Goal: Information Seeking & Learning: Understand process/instructions

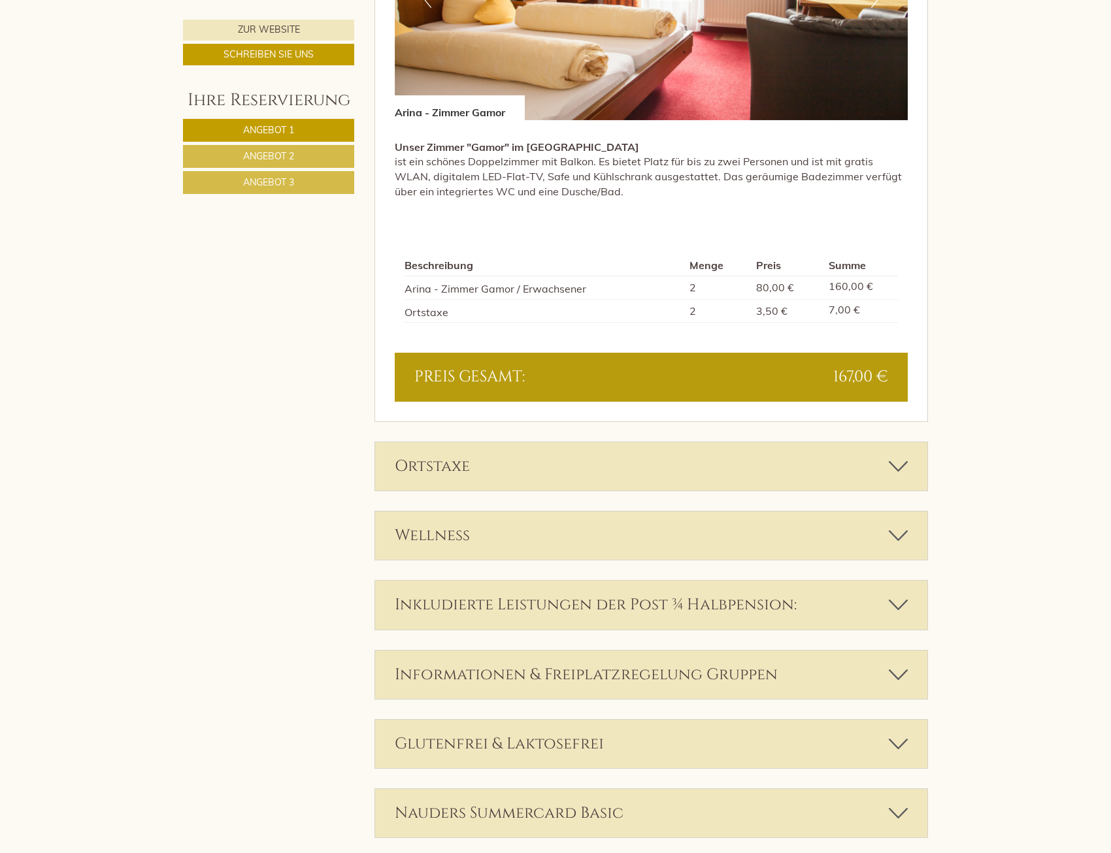
scroll to position [2744, 0]
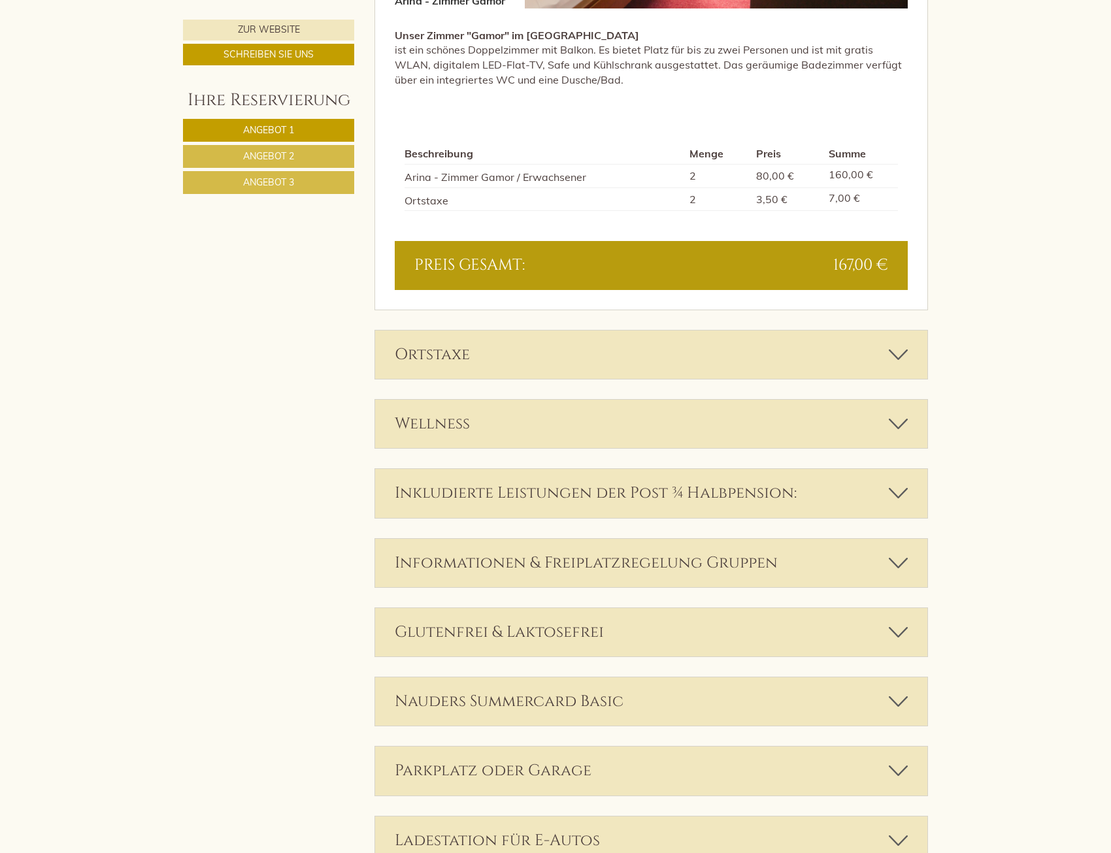
click at [907, 491] on icon at bounding box center [897, 493] width 19 height 22
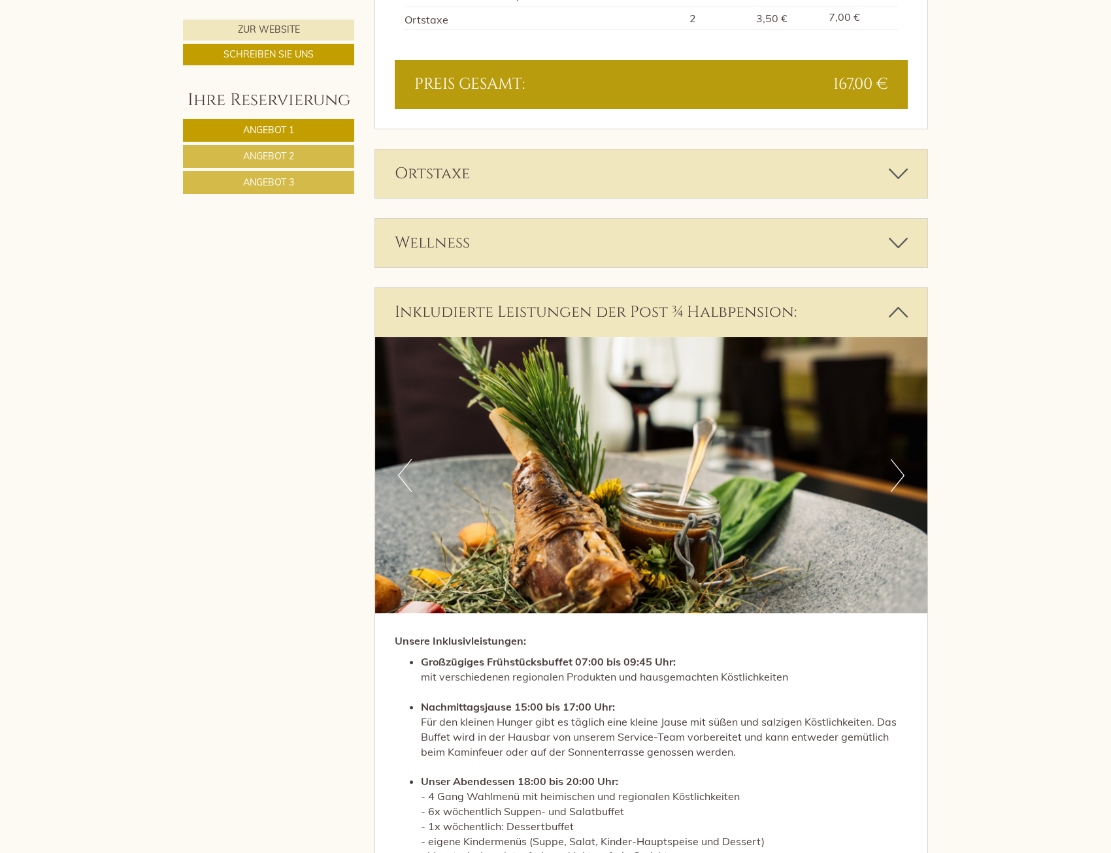
scroll to position [2940, 0]
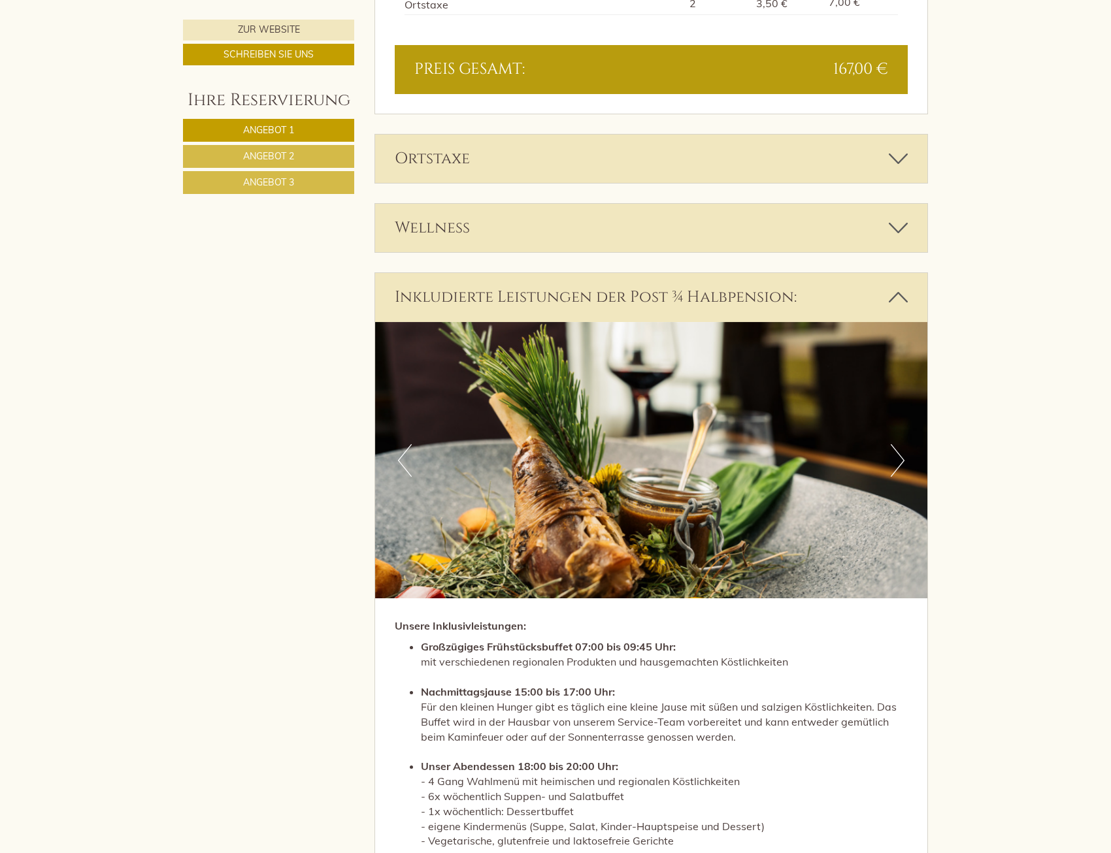
click at [896, 295] on icon at bounding box center [897, 297] width 19 height 22
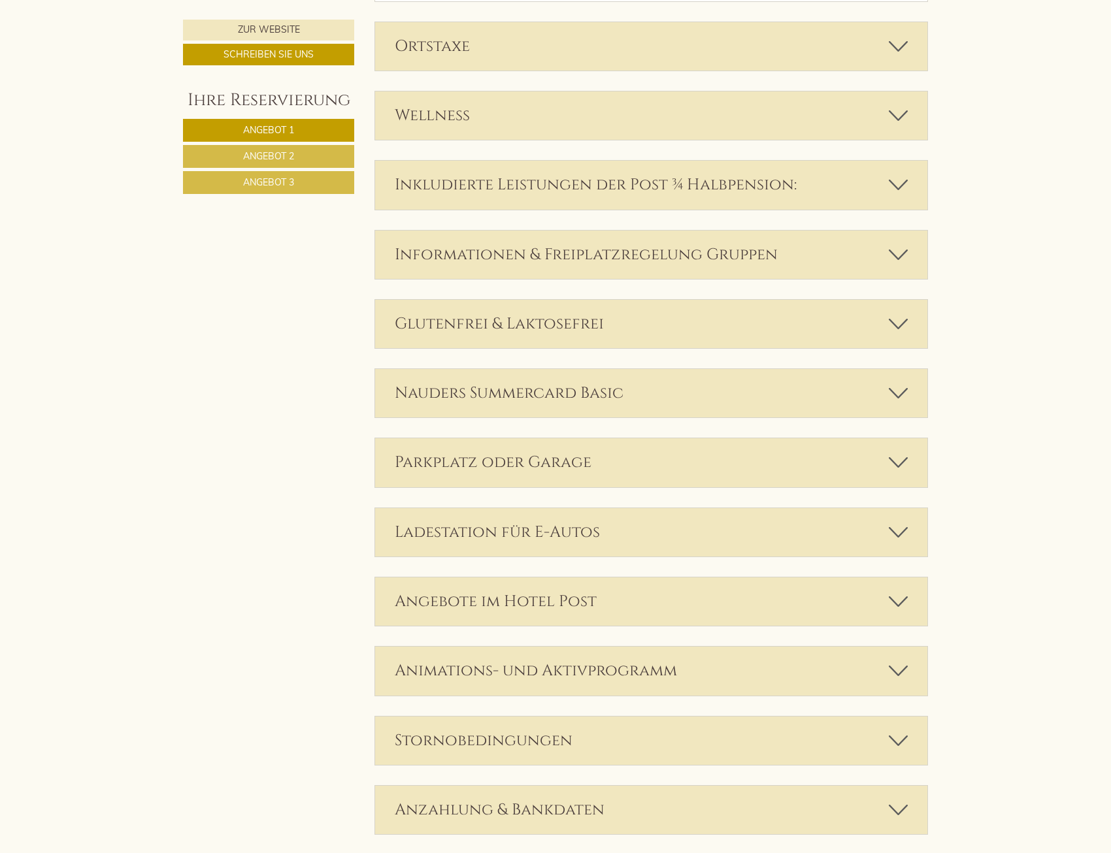
scroll to position [3070, 0]
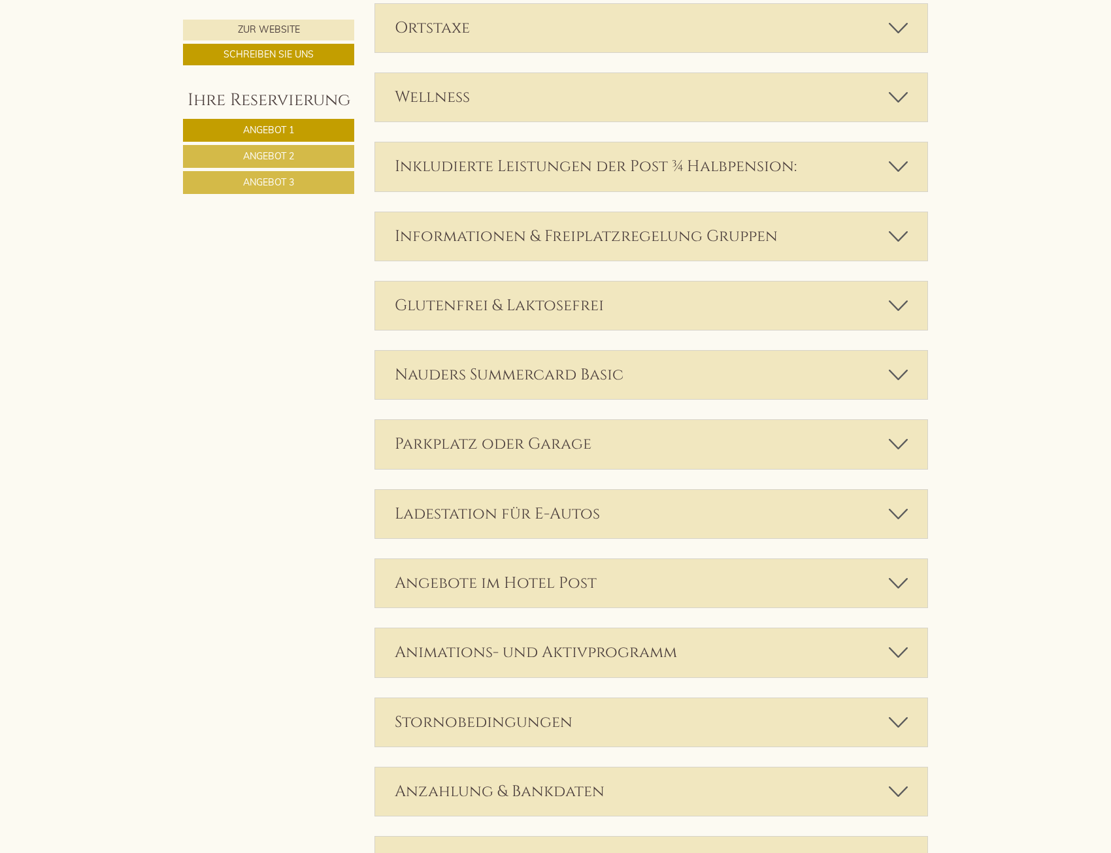
click at [888, 236] on div "Informationen & Freiplatzregelung Gruppen" at bounding box center [651, 236] width 553 height 48
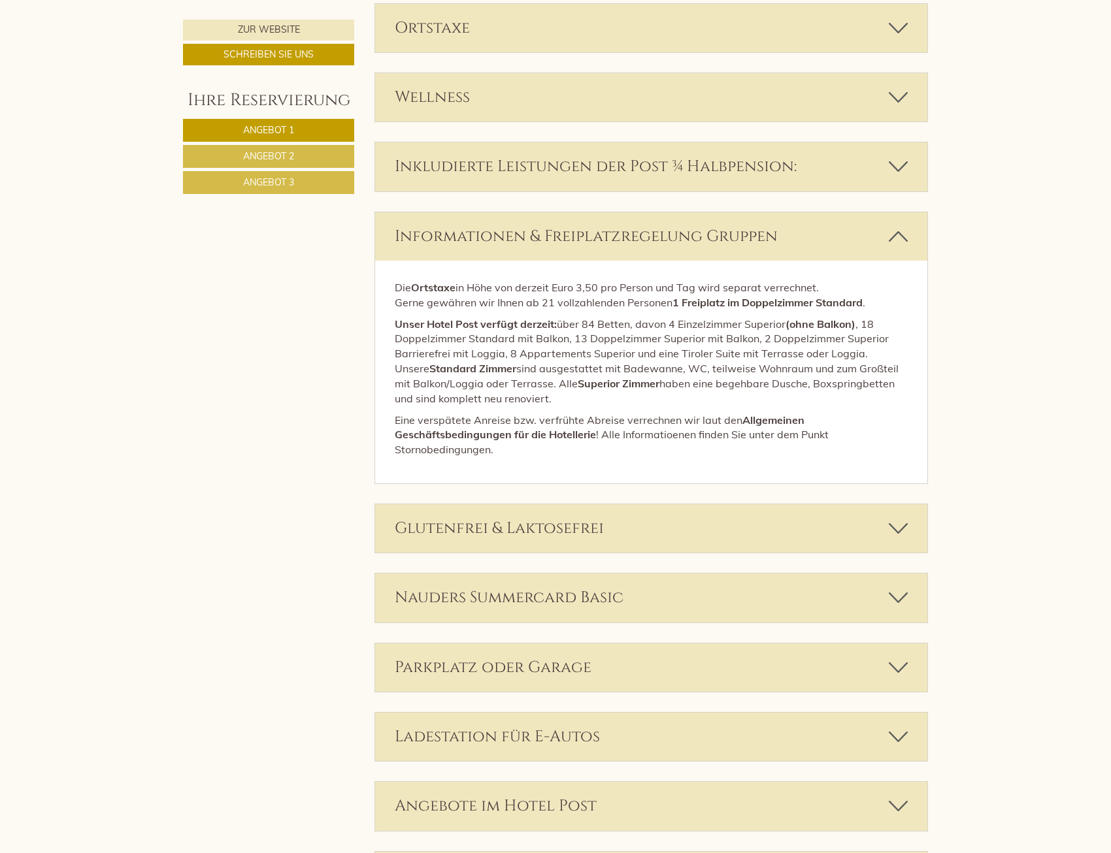
click at [907, 237] on icon at bounding box center [897, 236] width 19 height 22
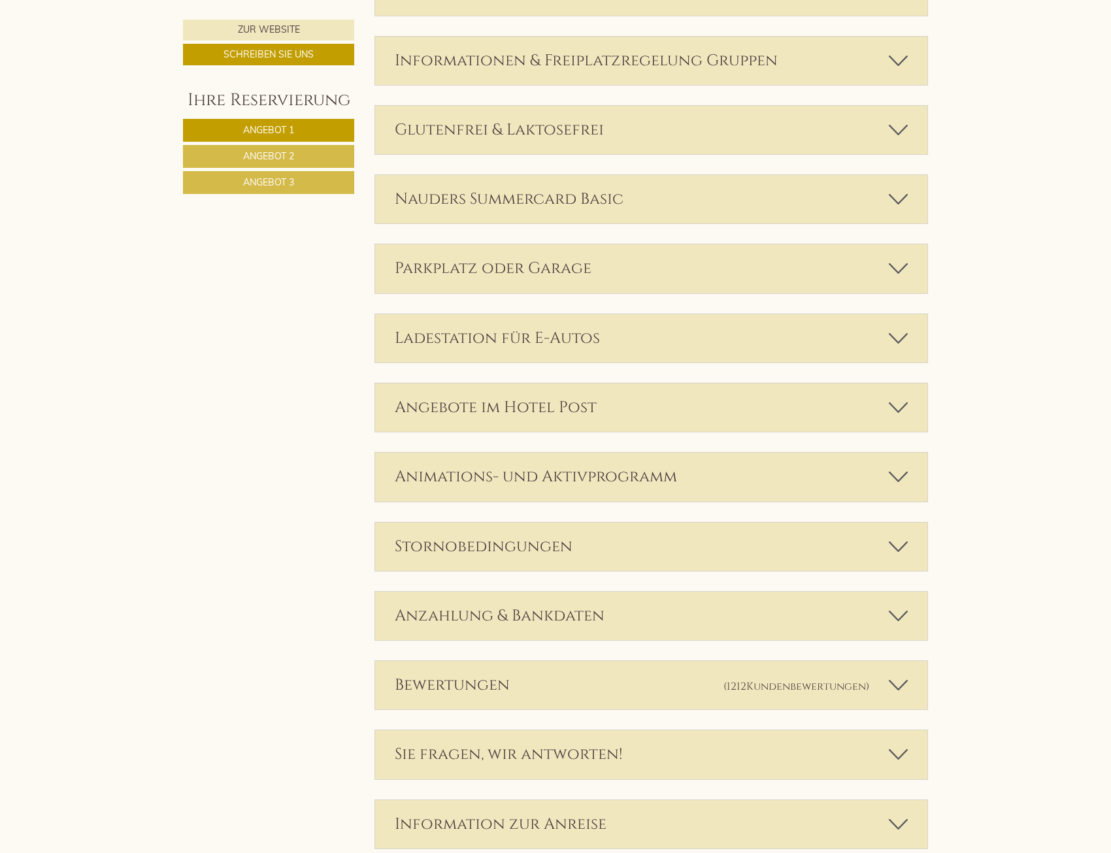
scroll to position [3266, 0]
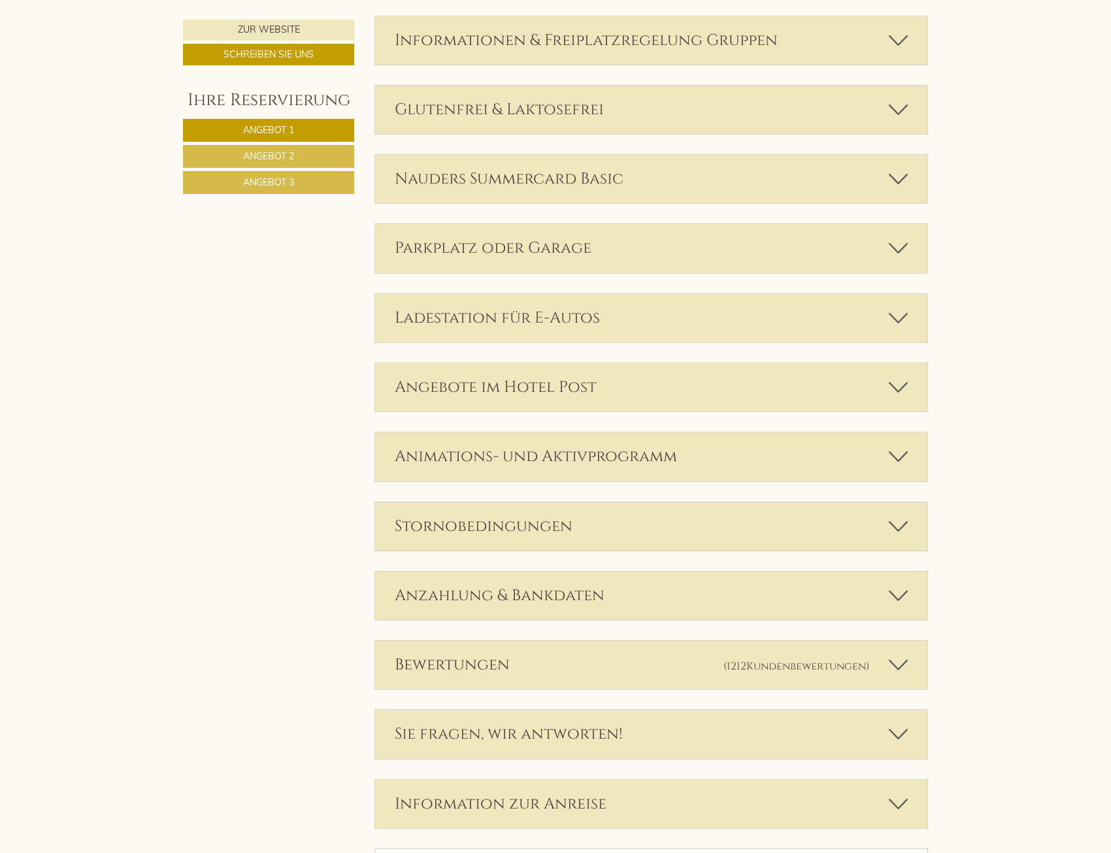
click at [905, 532] on icon at bounding box center [897, 526] width 19 height 22
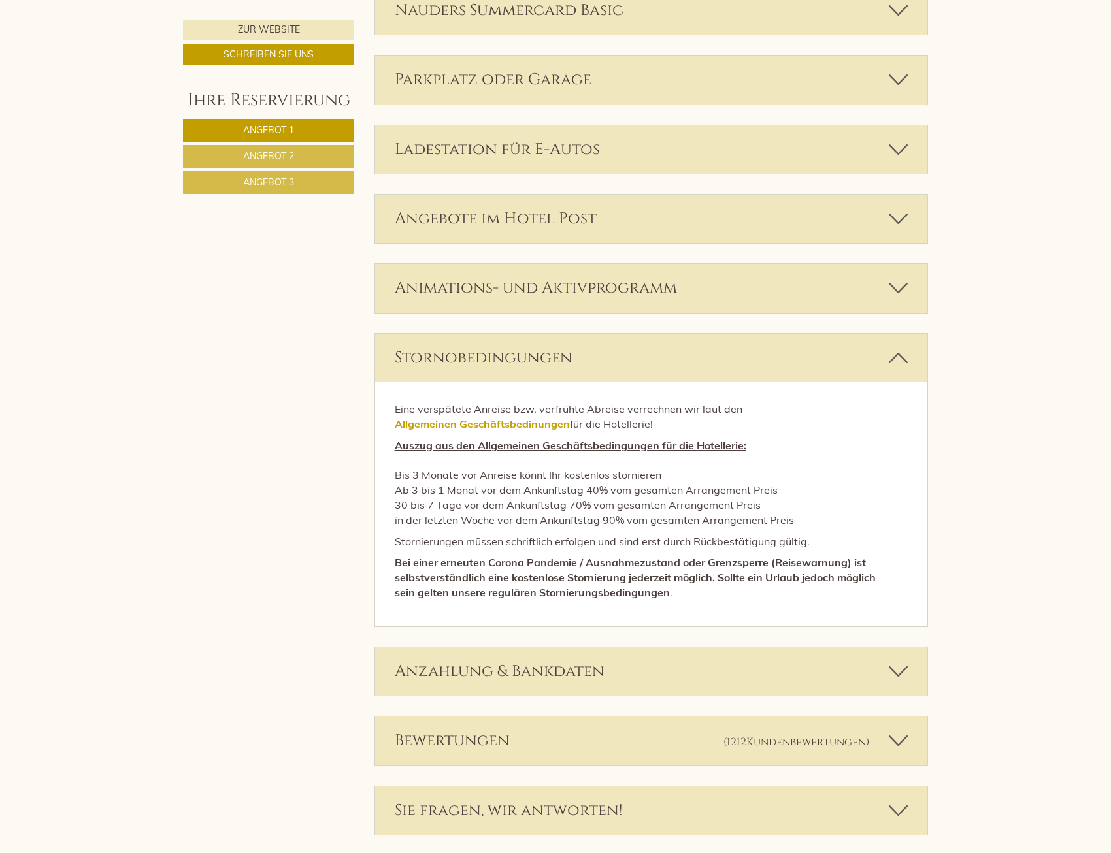
scroll to position [3462, 0]
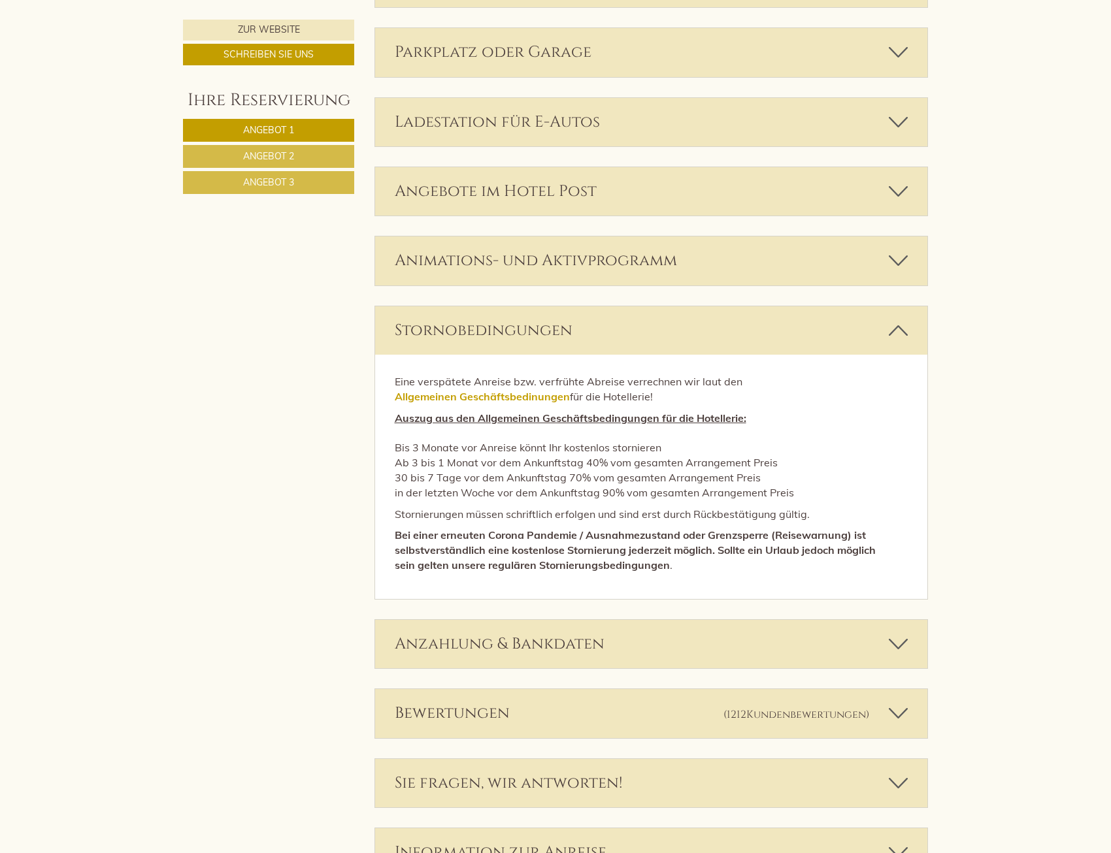
drag, startPoint x: 397, startPoint y: 450, endPoint x: 841, endPoint y: 490, distance: 445.3
click at [841, 490] on p "Auszug aus den Allgemeinen Geschäftsbedingungen für die Hotellerie: Bis [DATE] …" at bounding box center [651, 455] width 513 height 89
drag, startPoint x: 820, startPoint y: 492, endPoint x: 376, endPoint y: 454, distance: 446.5
click at [376, 454] on div "Eine verspätete Anreise bzw. verfrühte Abreise verrechnen wir laut den Allgemei…" at bounding box center [651, 477] width 553 height 244
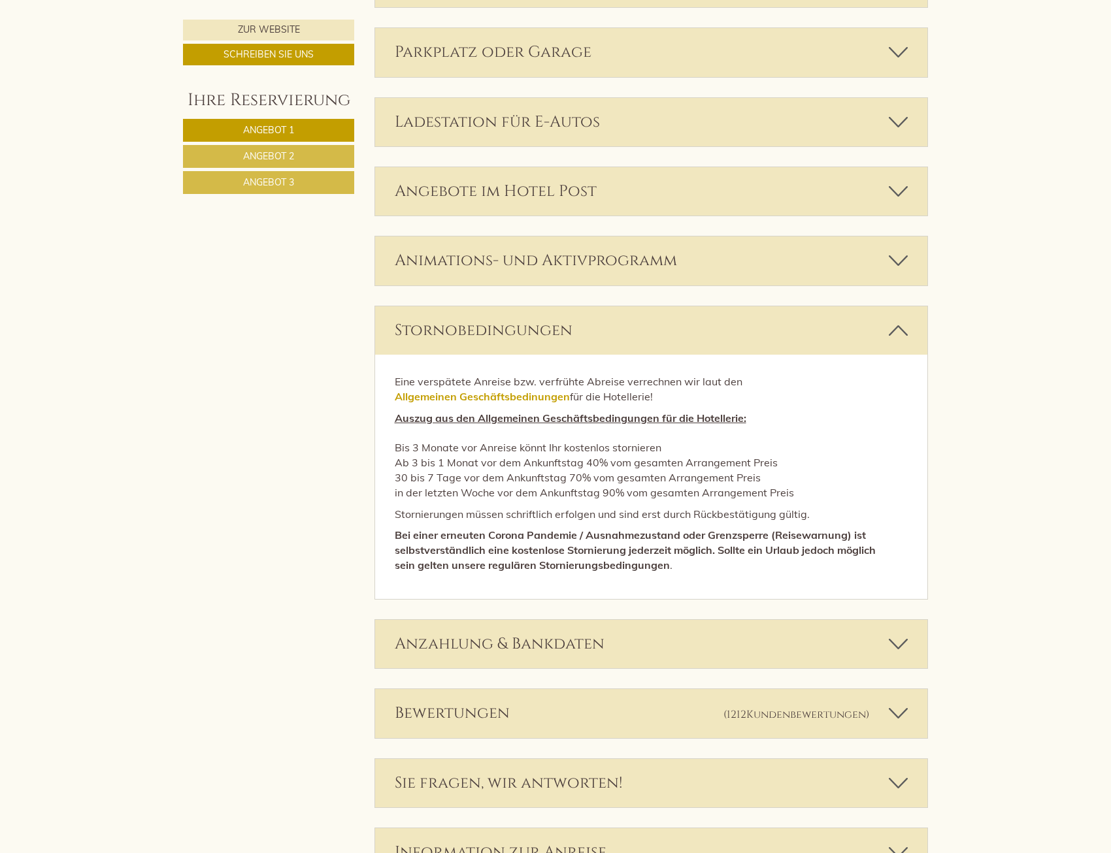
click at [726, 552] on strong "Bei einer erneuten Corona Pandemie / Ausnahmezustand oder Grenzsperre (Reisewar…" at bounding box center [635, 549] width 481 height 43
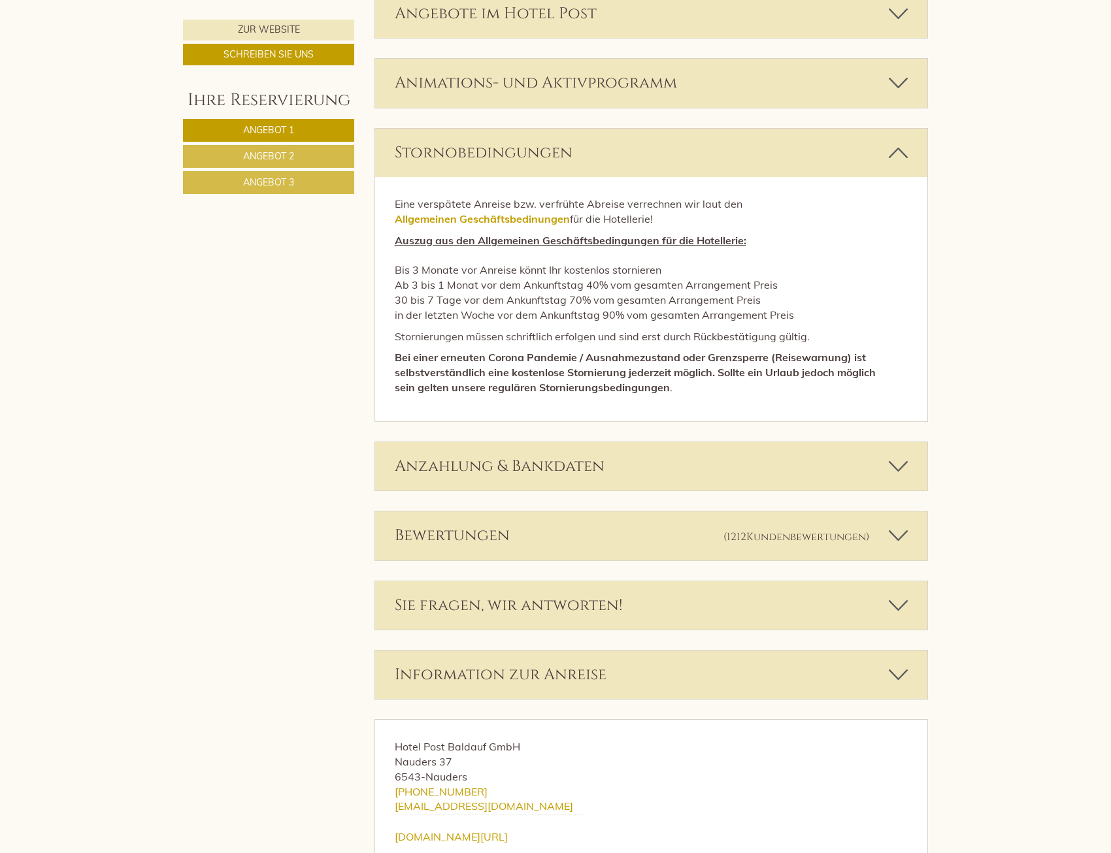
scroll to position [3658, 0]
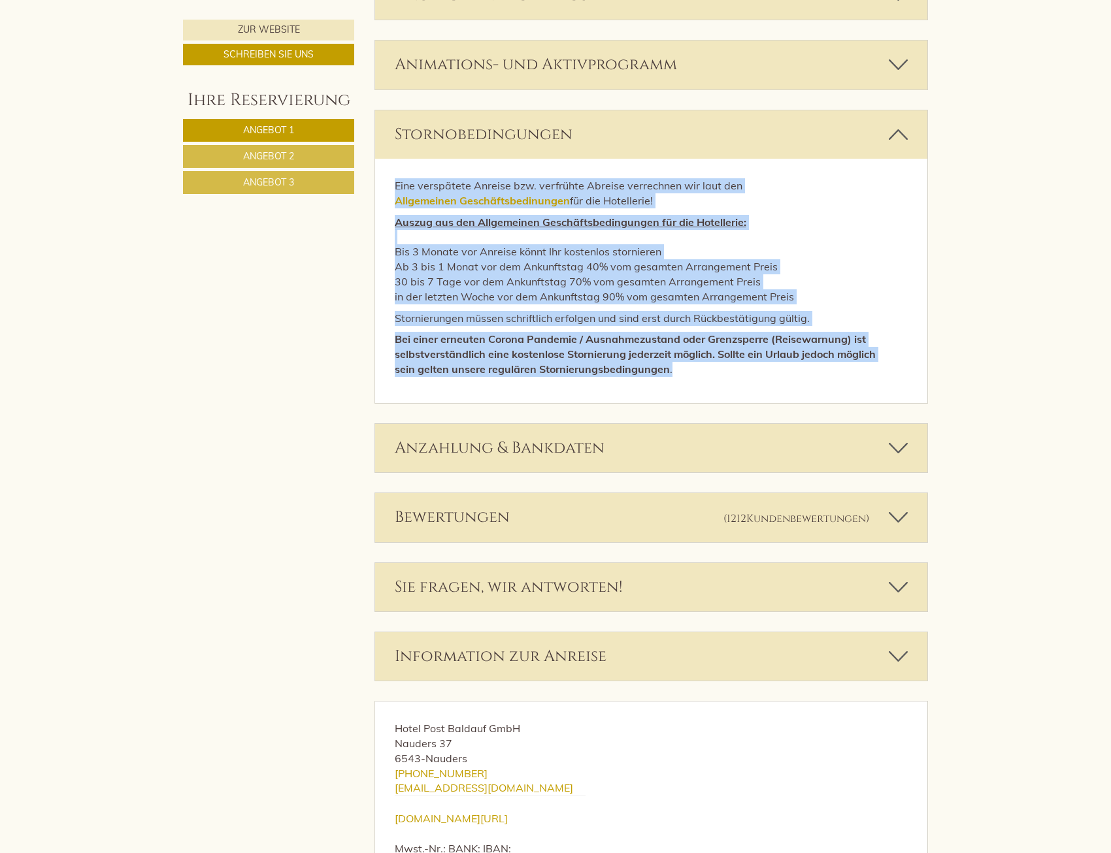
drag, startPoint x: 746, startPoint y: 370, endPoint x: 386, endPoint y: 177, distance: 408.3
click at [386, 177] on div "Eine verspätete Anreise bzw. verfrühte Abreise verrechnen wir laut den Allgemei…" at bounding box center [651, 281] width 553 height 244
drag, startPoint x: 386, startPoint y: 177, endPoint x: 757, endPoint y: 333, distance: 402.3
click at [740, 327] on div "Eine verspätete Anreise bzw. verfrühte Abreise verrechnen wir laut den Allgemei…" at bounding box center [651, 281] width 553 height 244
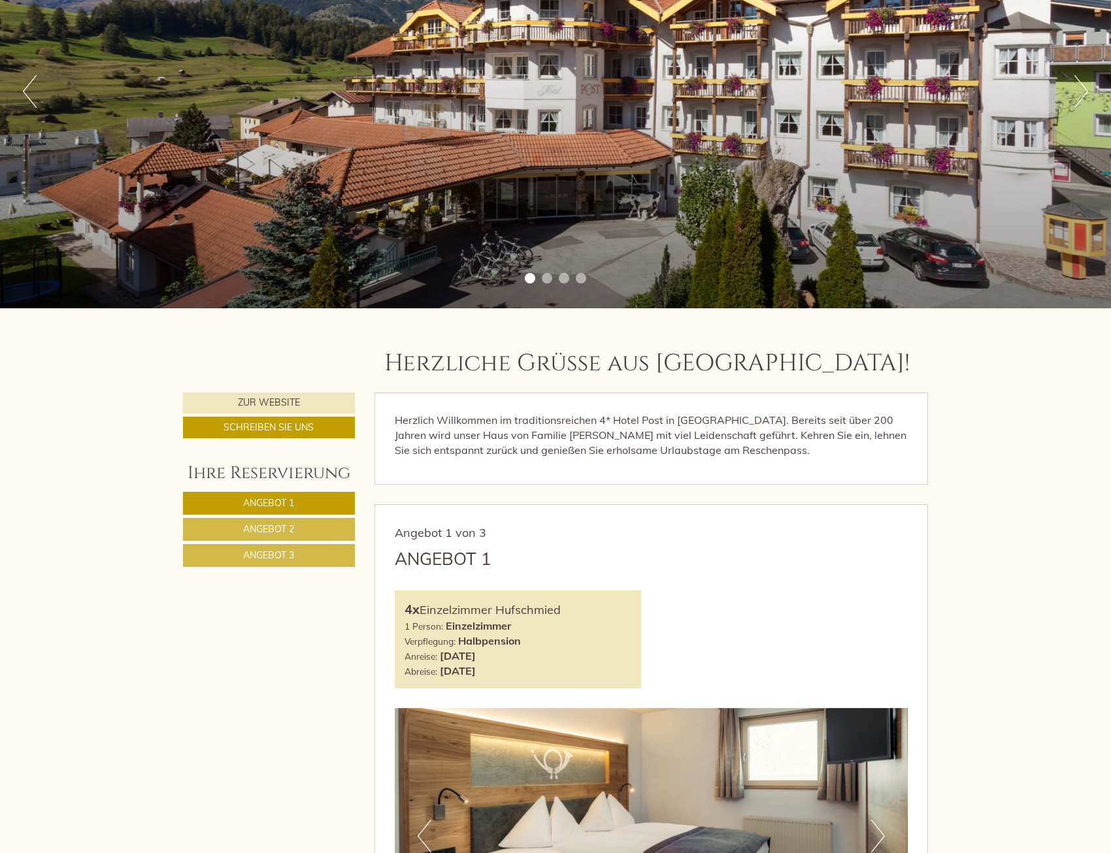
scroll to position [0, 0]
